Goal: Navigation & Orientation: Find specific page/section

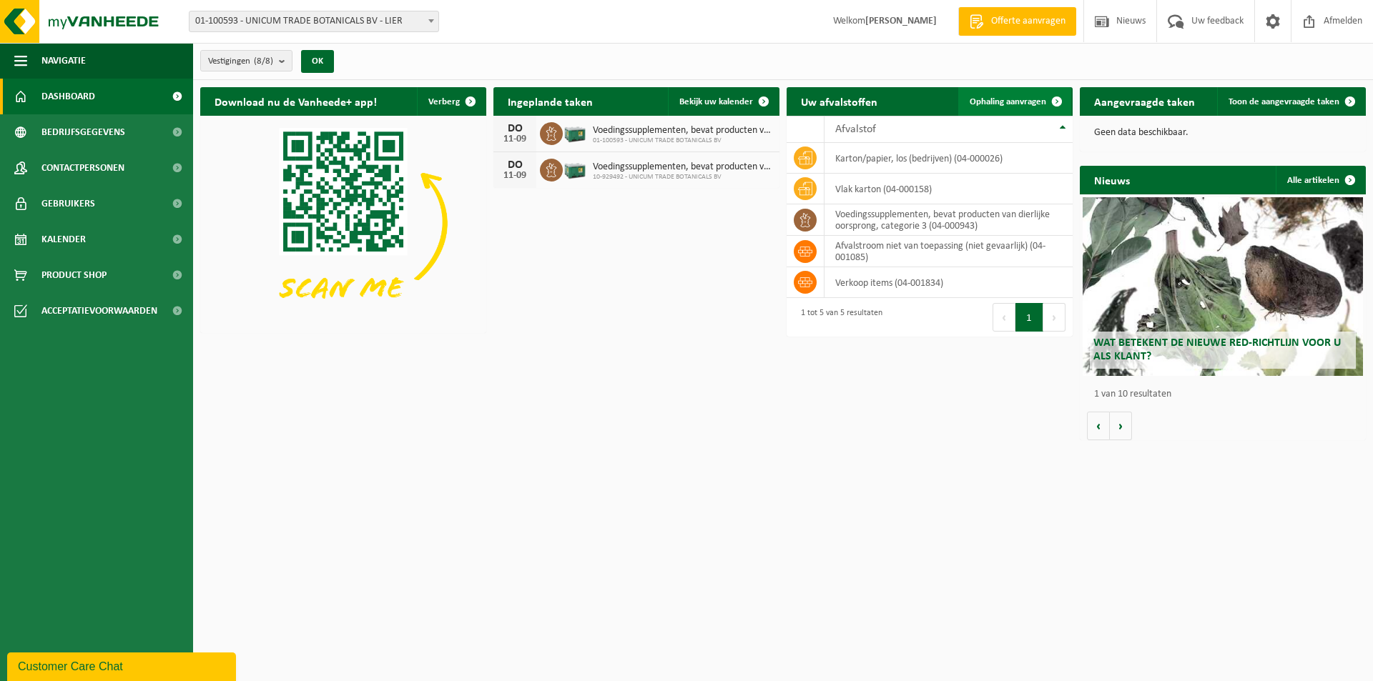
click at [992, 104] on span "Ophaling aanvragen" at bounding box center [1008, 101] width 77 height 9
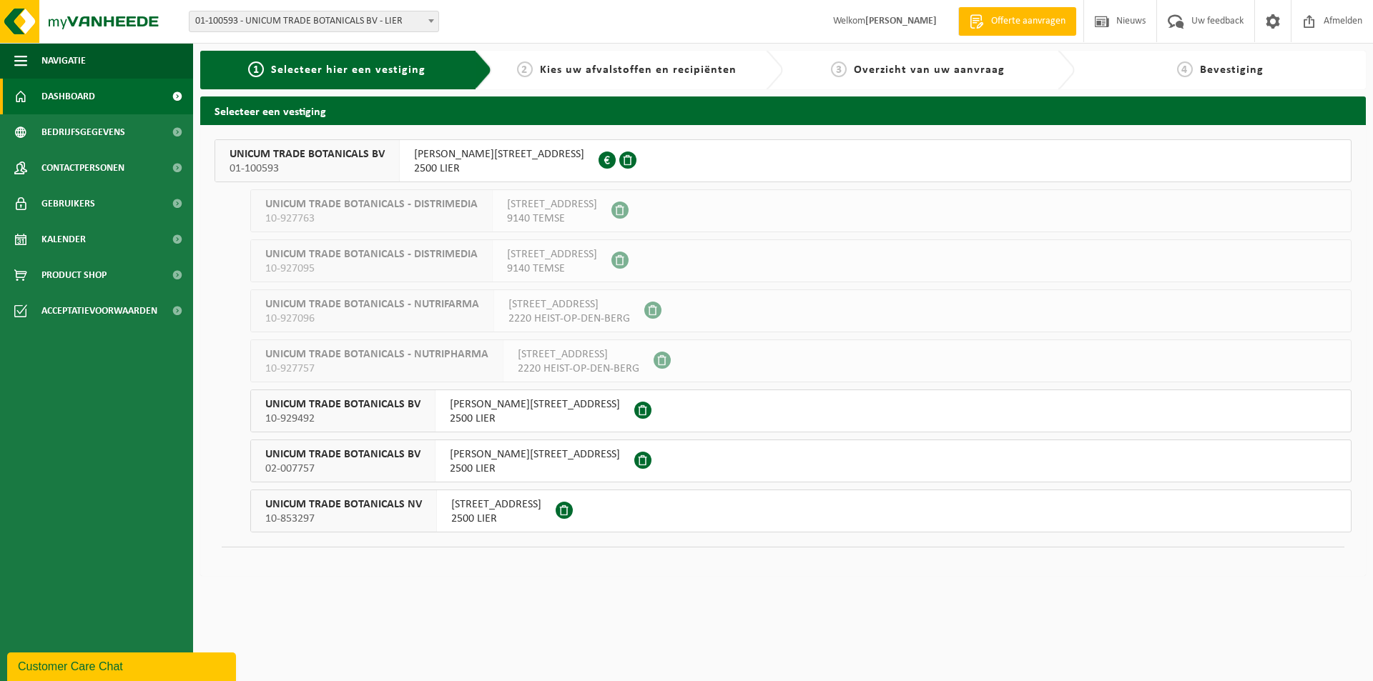
click at [94, 94] on span "Dashboard" at bounding box center [68, 97] width 54 height 36
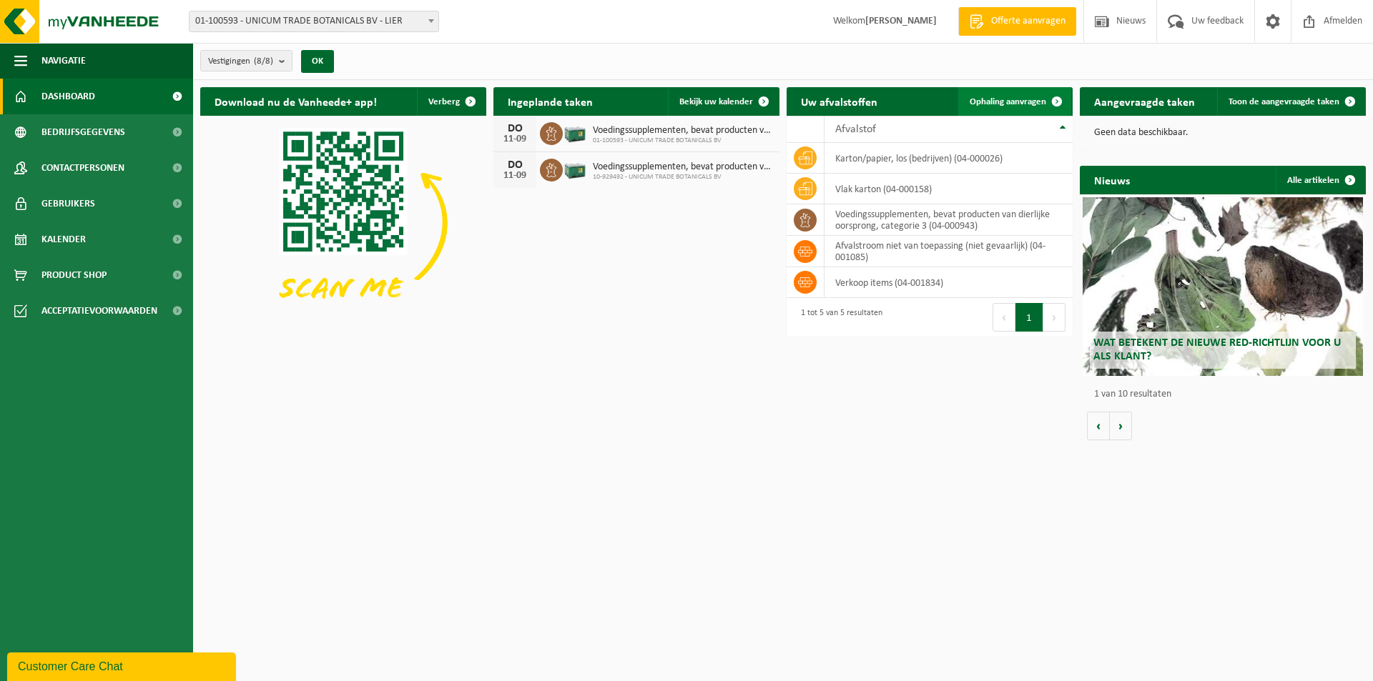
click at [967, 97] on link "Ophaling aanvragen" at bounding box center [1014, 101] width 113 height 29
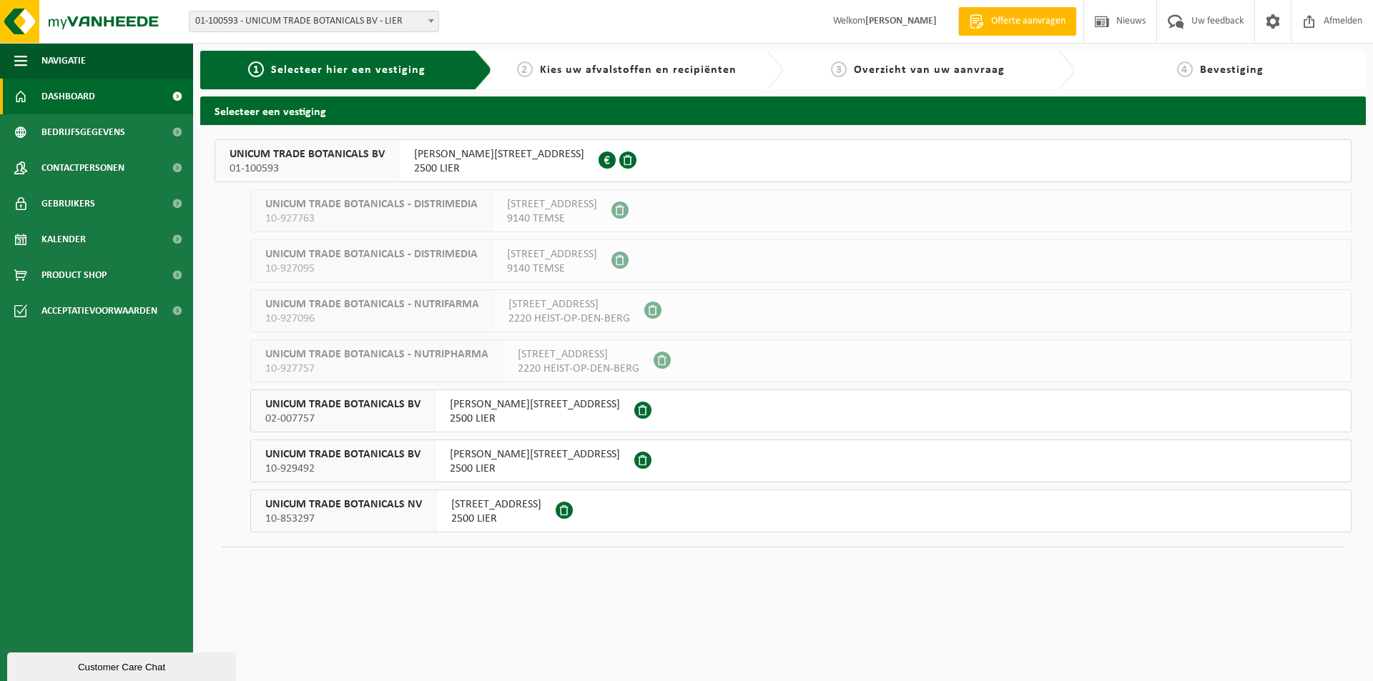
drag, startPoint x: 110, startPoint y: 89, endPoint x: 120, endPoint y: 91, distance: 10.2
click at [108, 89] on link "Dashboard" at bounding box center [96, 97] width 193 height 36
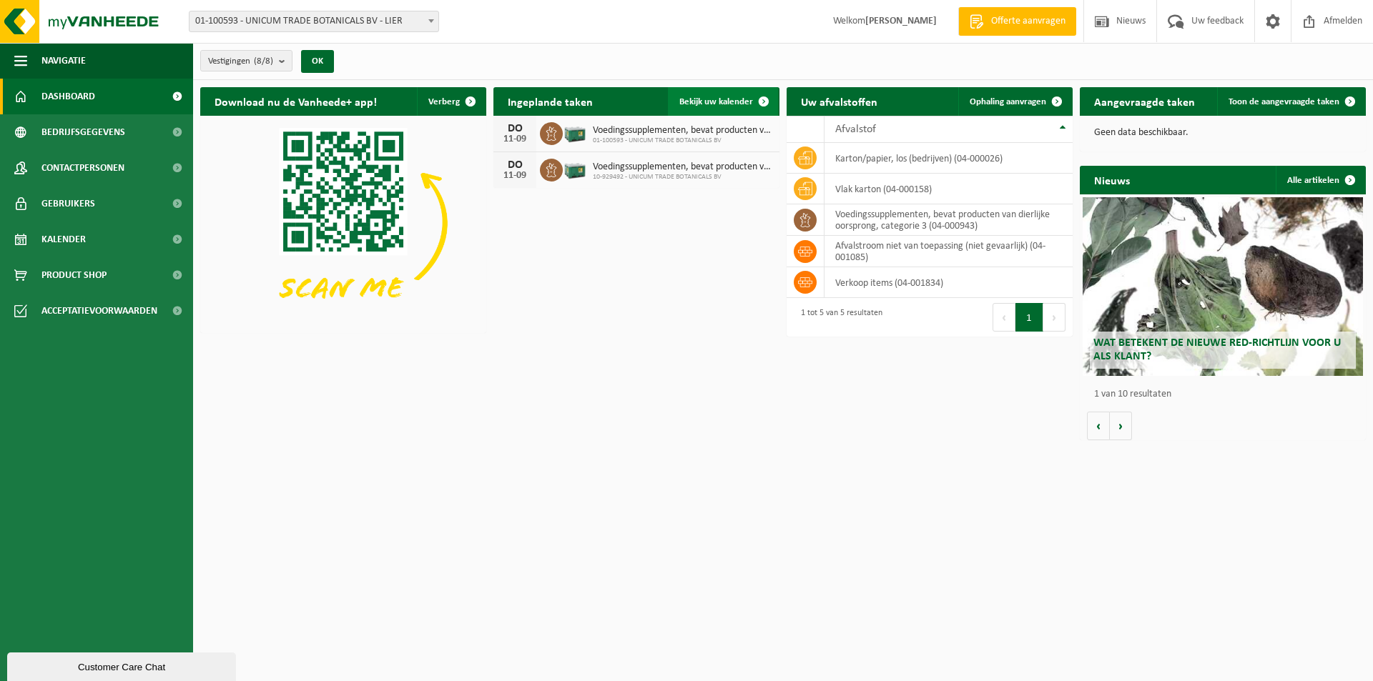
click at [731, 103] on span "Bekijk uw kalender" at bounding box center [716, 101] width 74 height 9
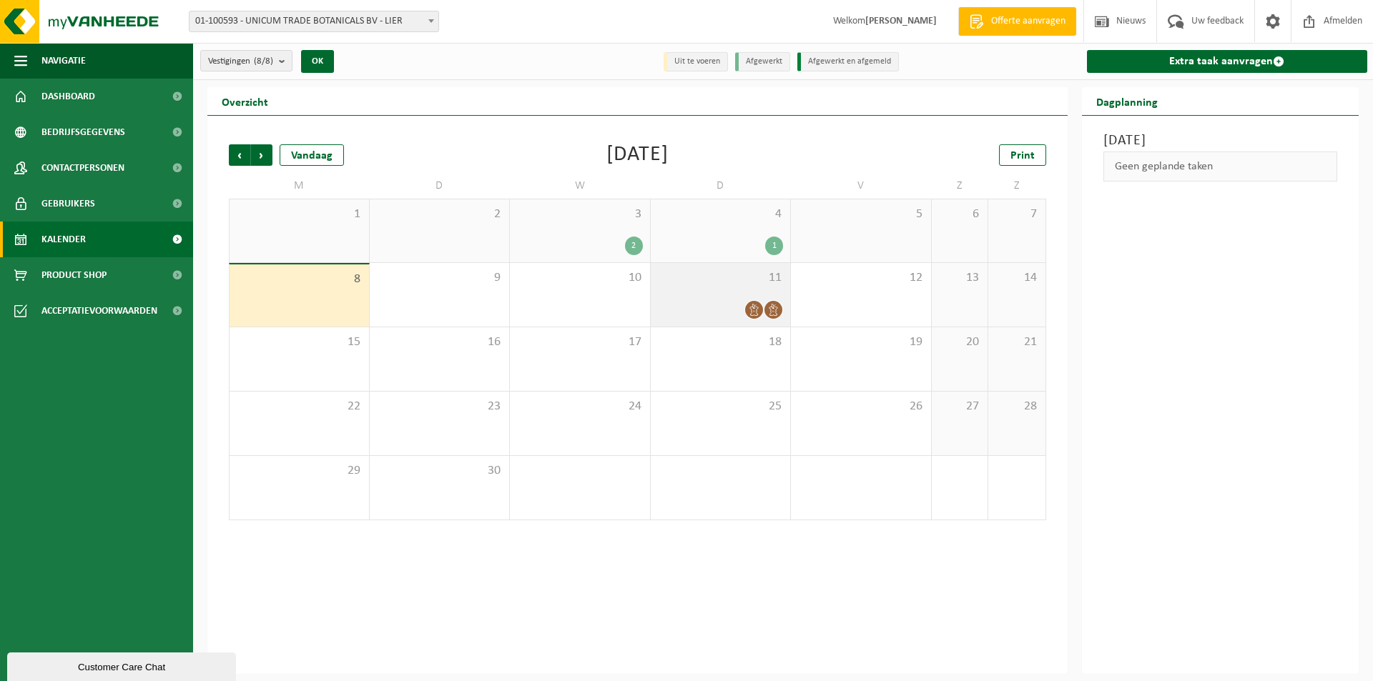
click at [719, 305] on div at bounding box center [721, 309] width 126 height 19
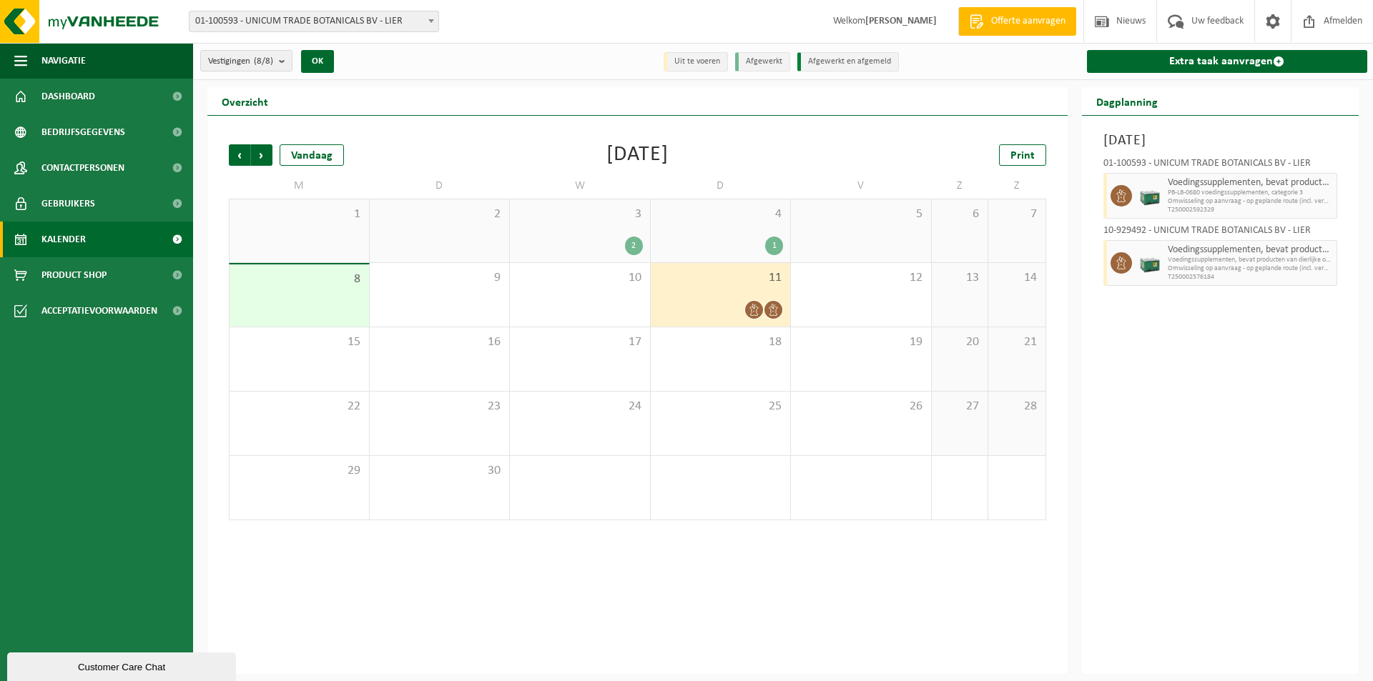
click at [336, 298] on div "8" at bounding box center [299, 296] width 139 height 62
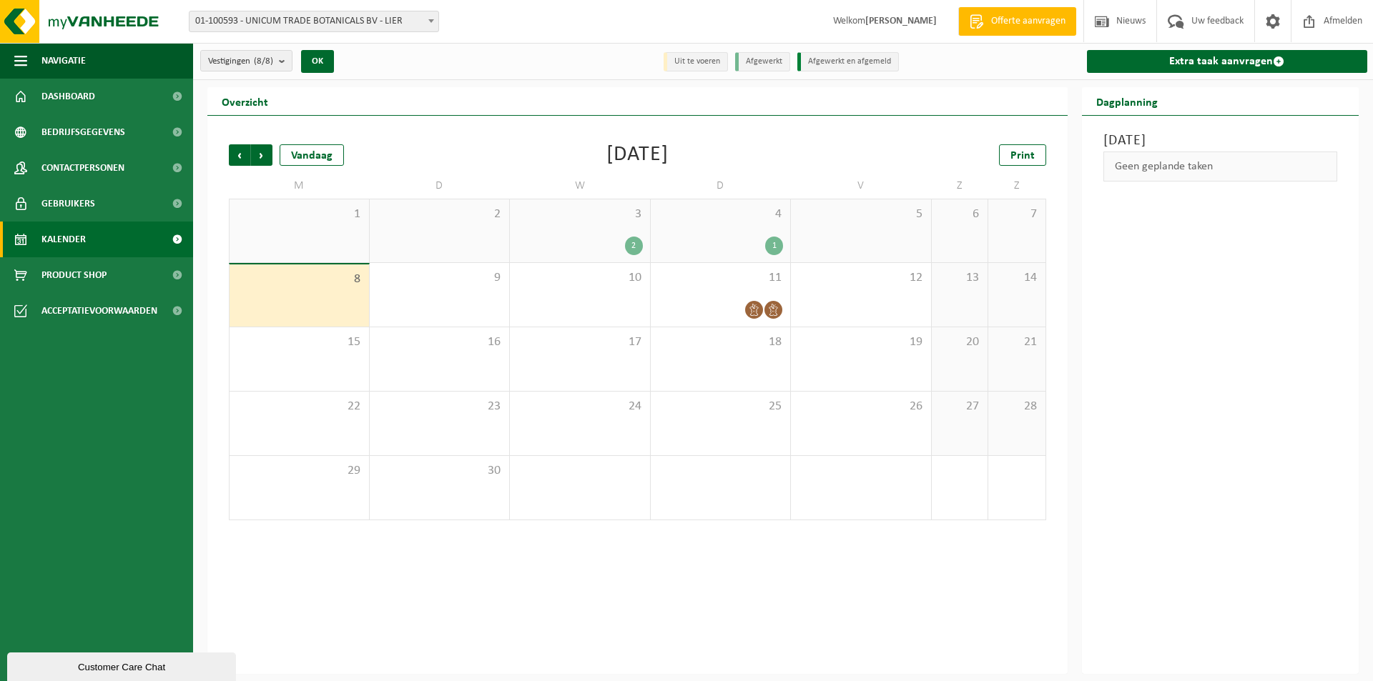
click at [646, 246] on div "3 2" at bounding box center [580, 230] width 140 height 63
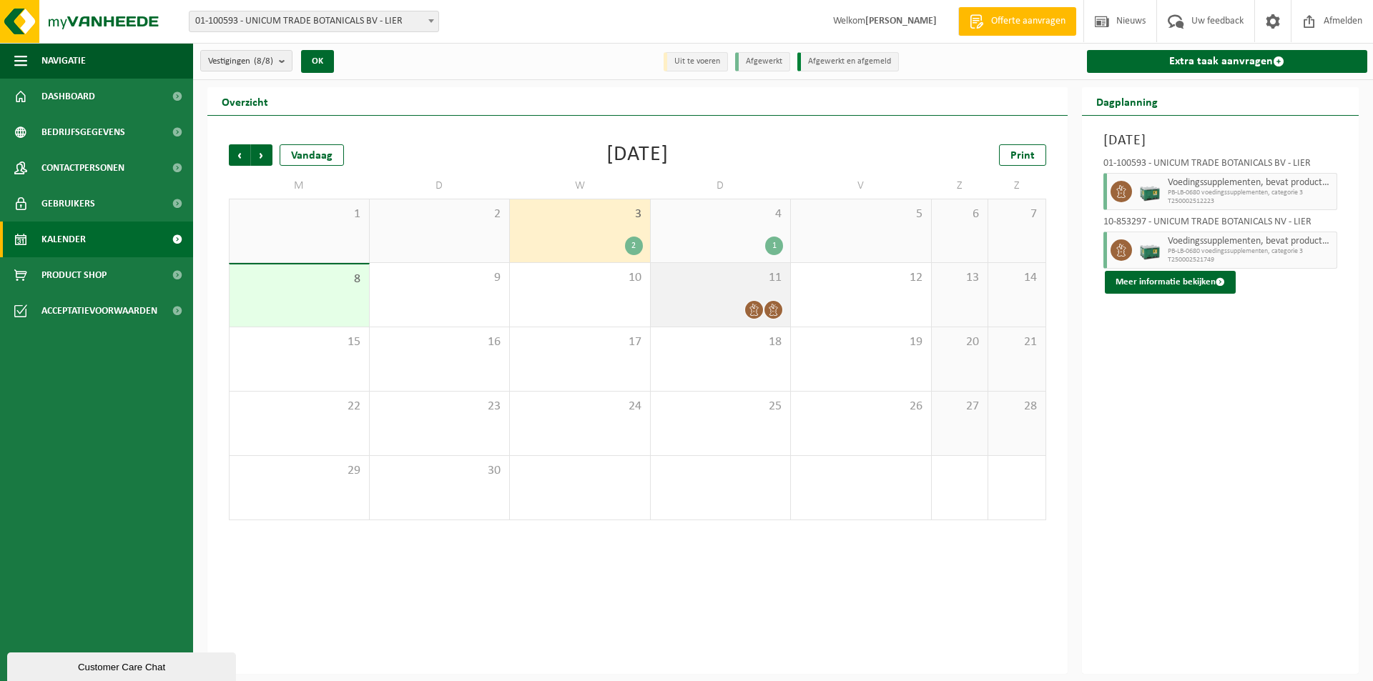
click at [723, 300] on div at bounding box center [721, 309] width 126 height 19
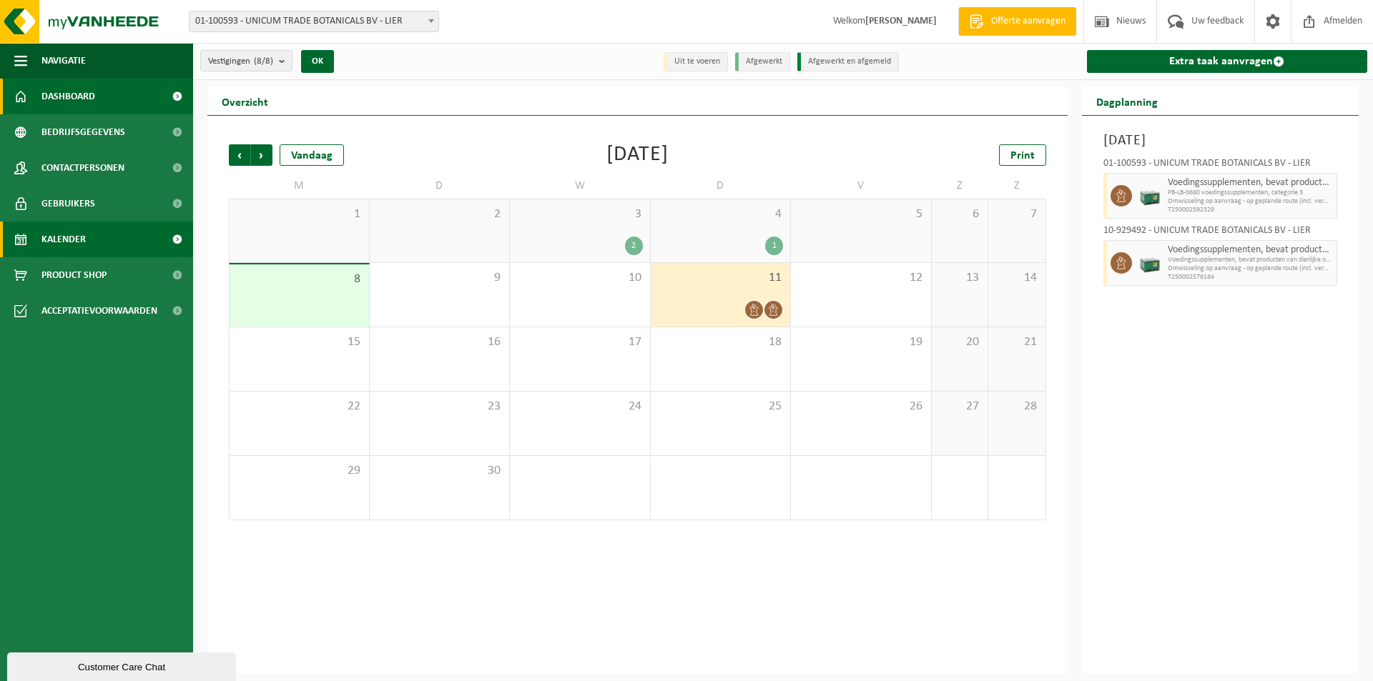
click at [97, 94] on link "Dashboard" at bounding box center [96, 97] width 193 height 36
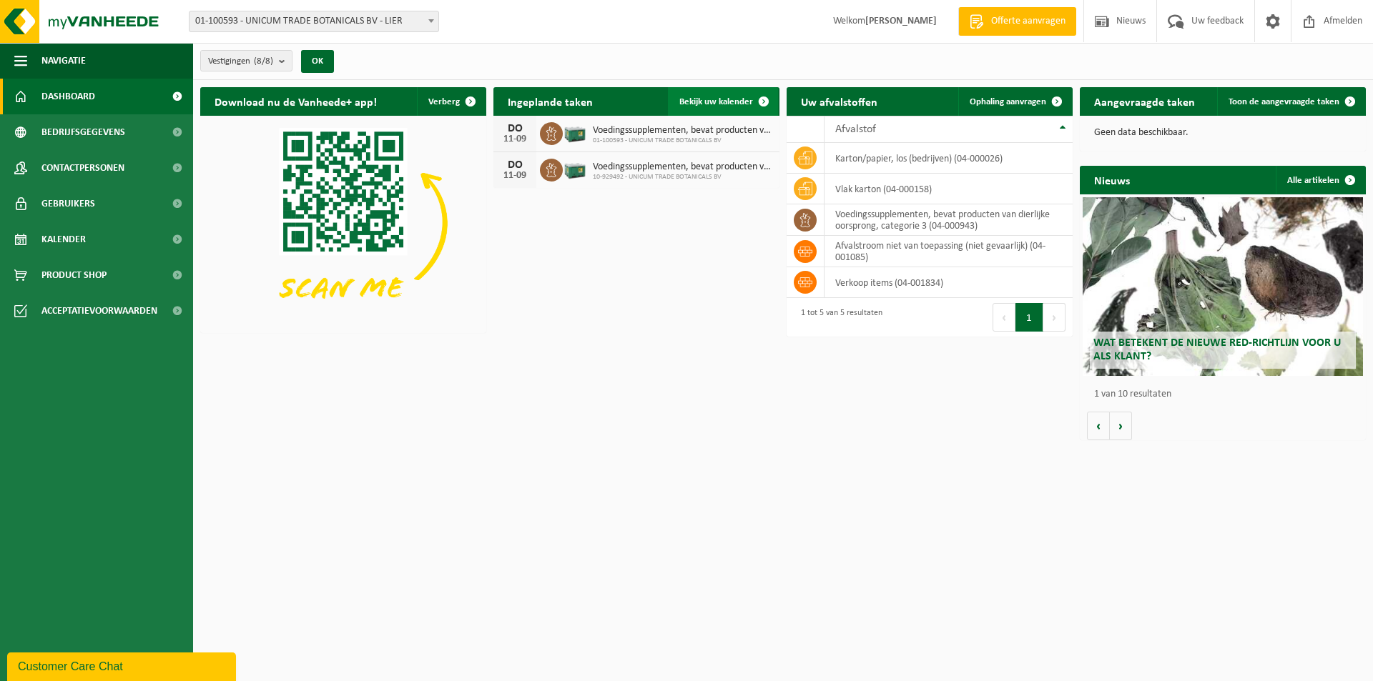
click at [716, 107] on link "Bekijk uw kalender" at bounding box center [723, 101] width 110 height 29
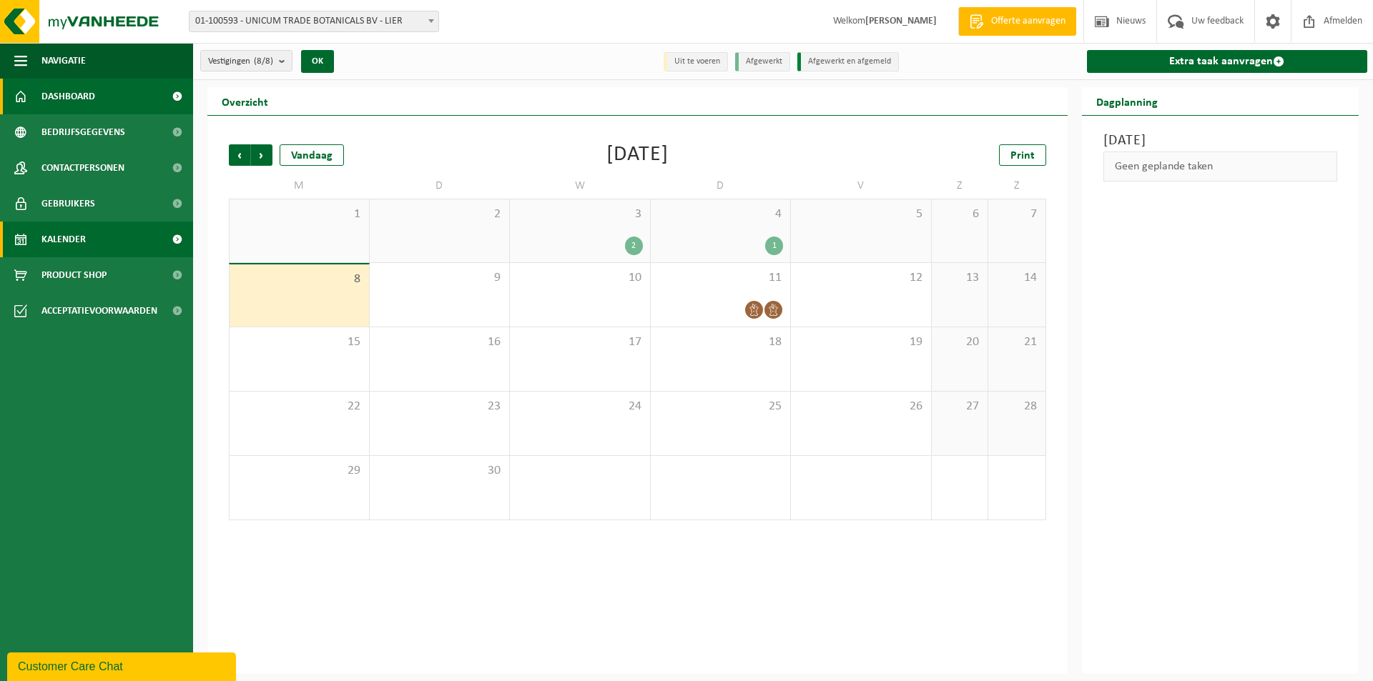
click at [99, 104] on link "Dashboard" at bounding box center [96, 97] width 193 height 36
